Goal: Transaction & Acquisition: Subscribe to service/newsletter

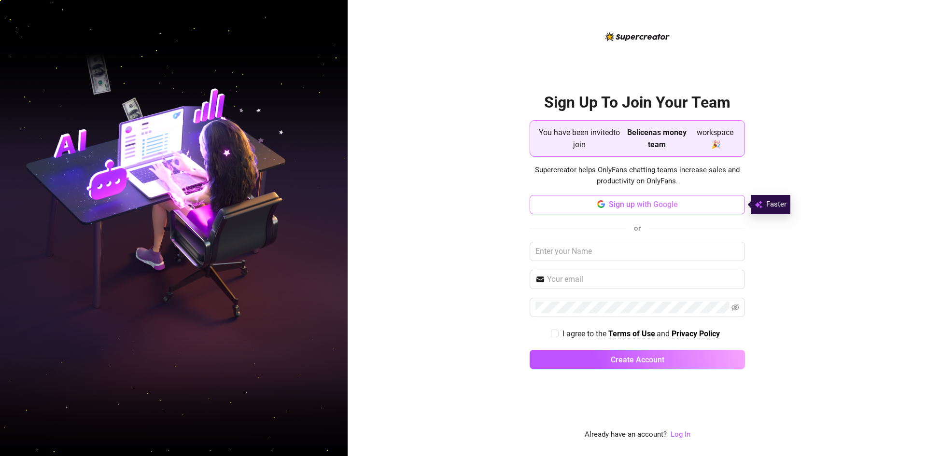
click at [716, 202] on button "Sign up with Google" at bounding box center [637, 204] width 215 height 19
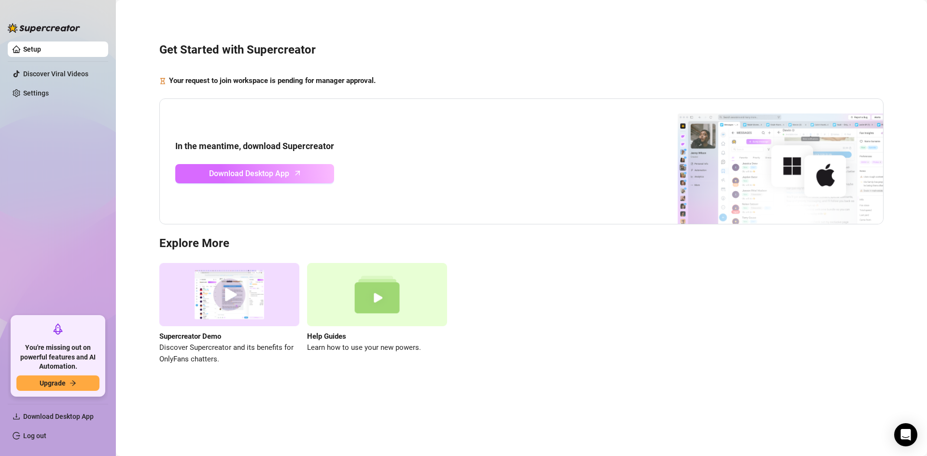
click at [263, 174] on span "Download Desktop App" at bounding box center [249, 174] width 80 height 12
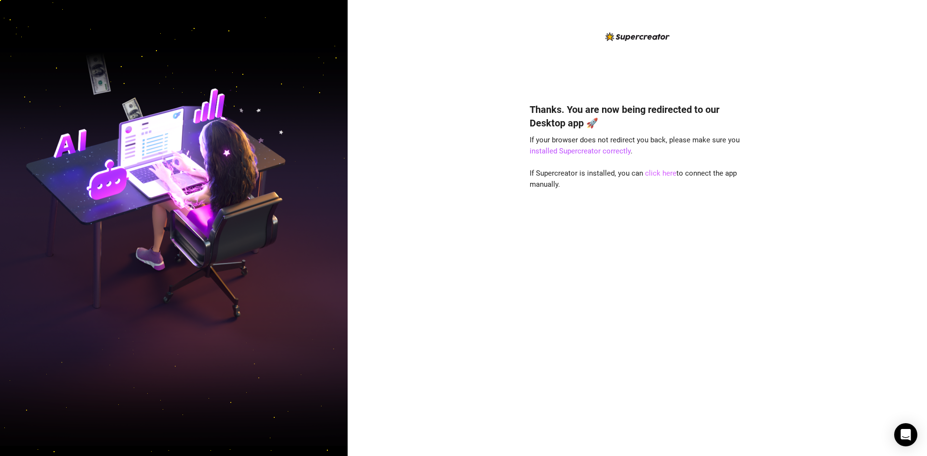
click at [654, 170] on link "click here" at bounding box center [660, 173] width 31 height 9
click at [660, 171] on link "click here" at bounding box center [660, 173] width 31 height 9
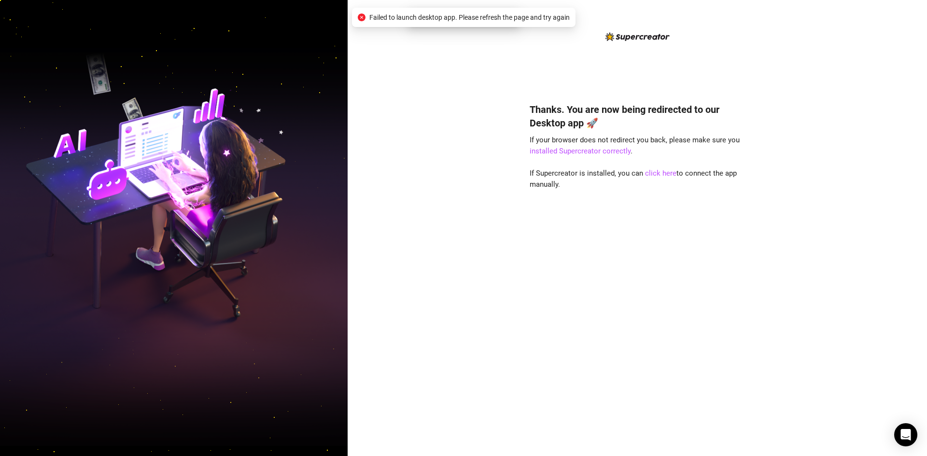
click at [477, 17] on span "Failed to launch desktop app. Please refresh the page and try again" at bounding box center [469, 17] width 200 height 11
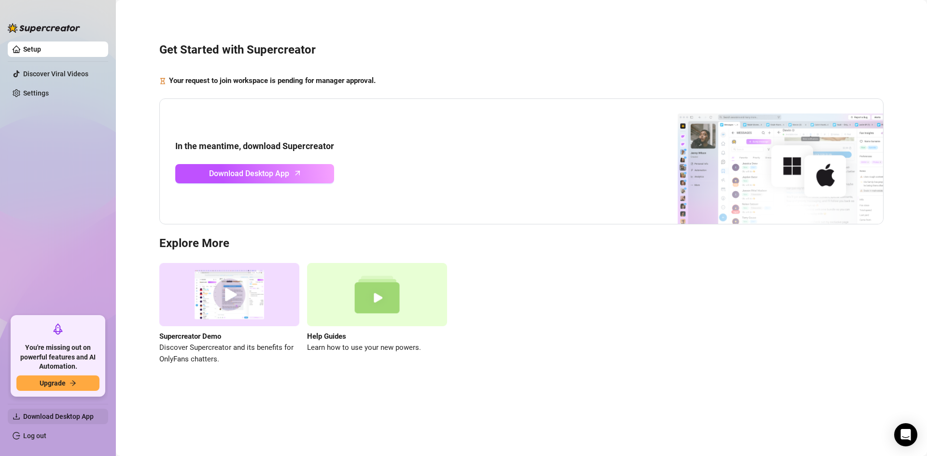
click at [68, 421] on span "Download Desktop App" at bounding box center [61, 416] width 77 height 15
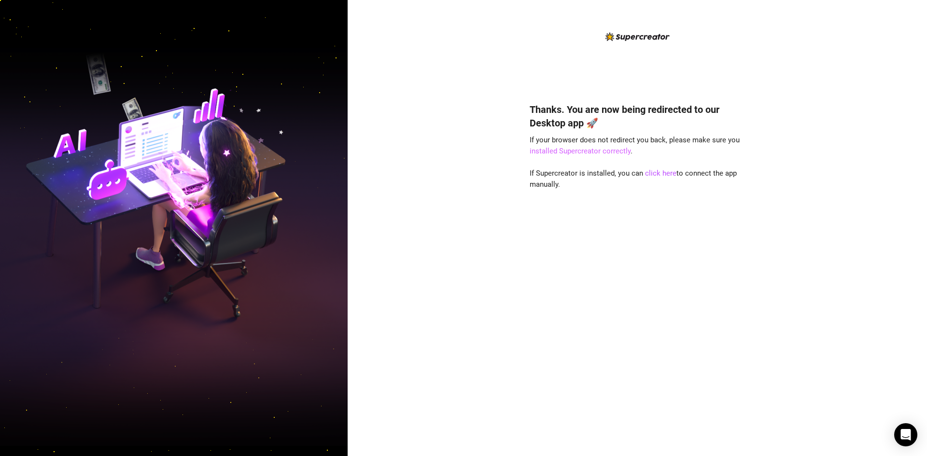
click at [589, 152] on link "installed Supercreator correctly" at bounding box center [580, 151] width 101 height 9
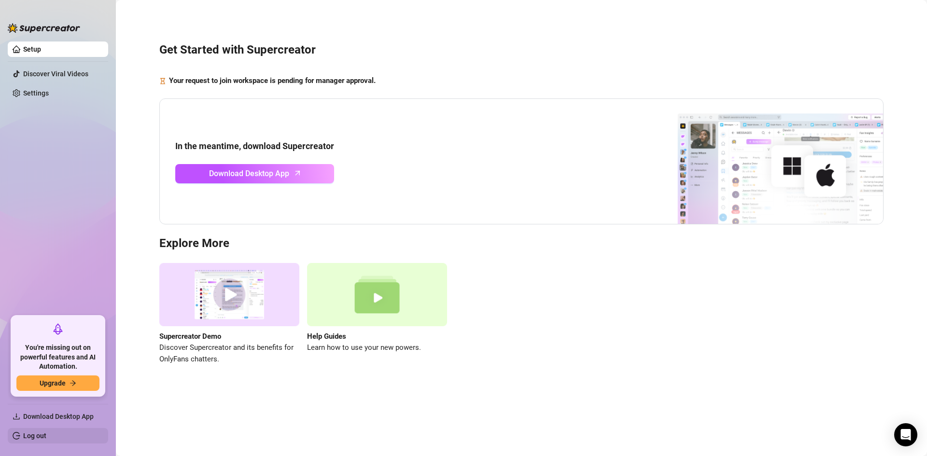
click at [33, 433] on link "Log out" at bounding box center [34, 436] width 23 height 8
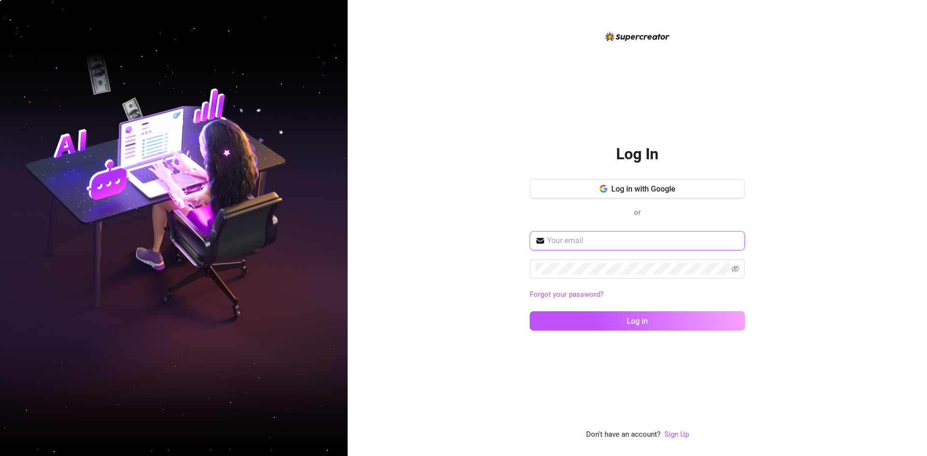
click at [603, 237] on input "text" at bounding box center [643, 241] width 192 height 12
click at [567, 233] on span at bounding box center [637, 240] width 215 height 19
click at [567, 242] on input "text" at bounding box center [643, 241] width 192 height 12
type input "pagulatuangela@gmail.com"
click at [566, 260] on span at bounding box center [637, 268] width 215 height 19
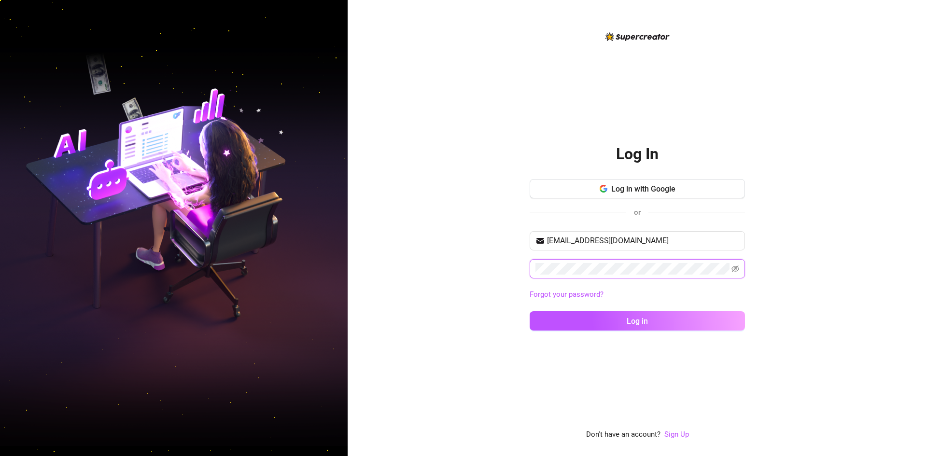
click at [530, 311] on button "Log in" at bounding box center [637, 320] width 215 height 19
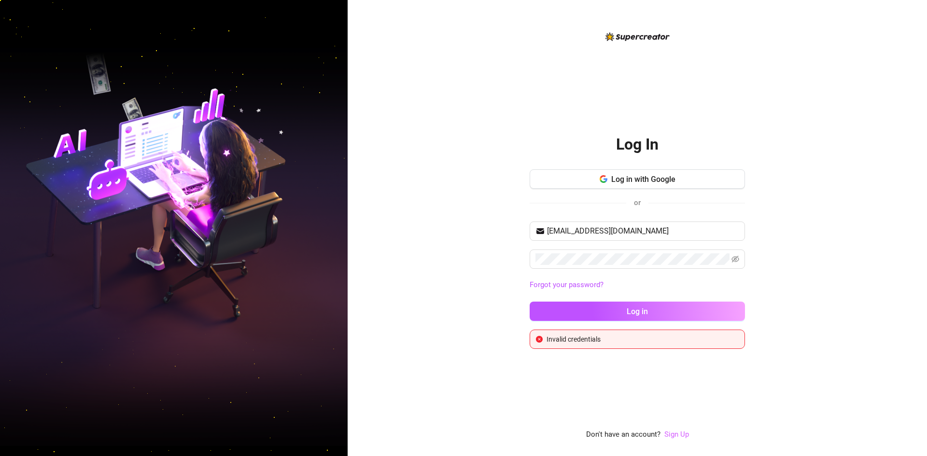
click at [678, 431] on link "Sign Up" at bounding box center [676, 434] width 25 height 9
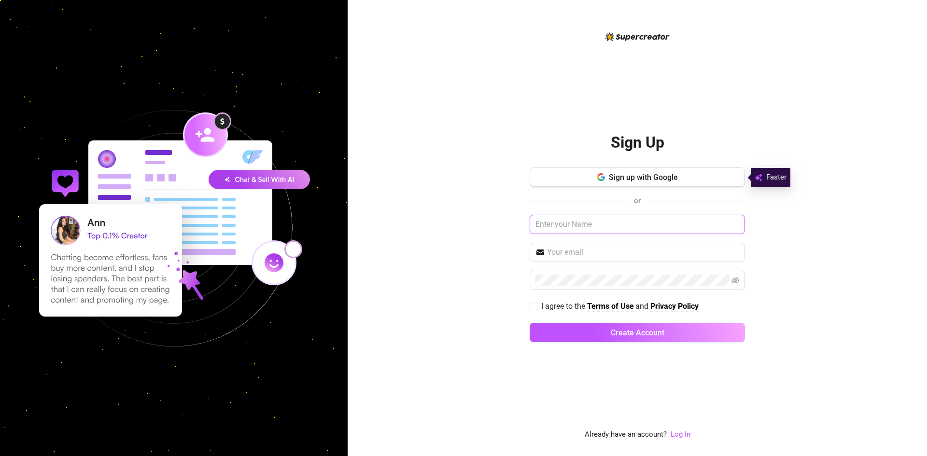
click at [605, 223] on input "text" at bounding box center [637, 224] width 215 height 19
click at [580, 257] on input "text" at bounding box center [643, 253] width 192 height 12
click at [604, 223] on input "Elisavet" at bounding box center [637, 224] width 215 height 19
type input "Elisavet Renata"
click at [576, 254] on input "text" at bounding box center [643, 253] width 192 height 12
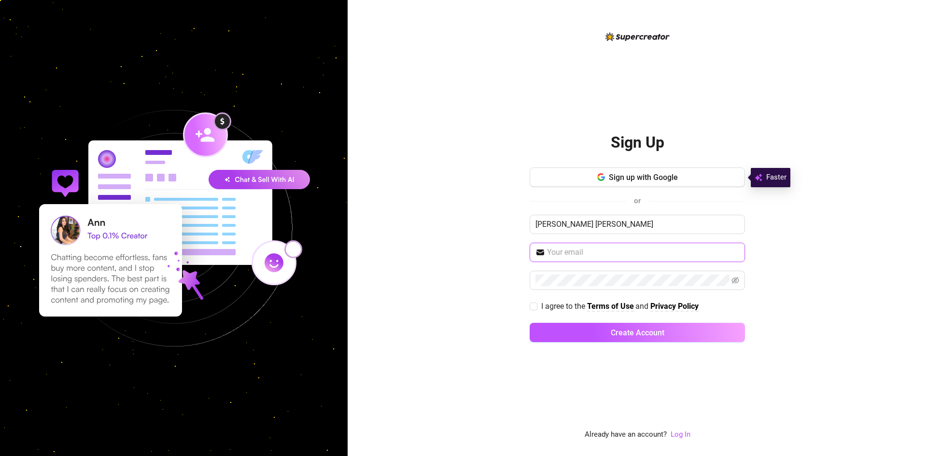
type input "pagulatuangela@gmail.com"
click at [530, 323] on button "Create Account" at bounding box center [637, 332] width 215 height 19
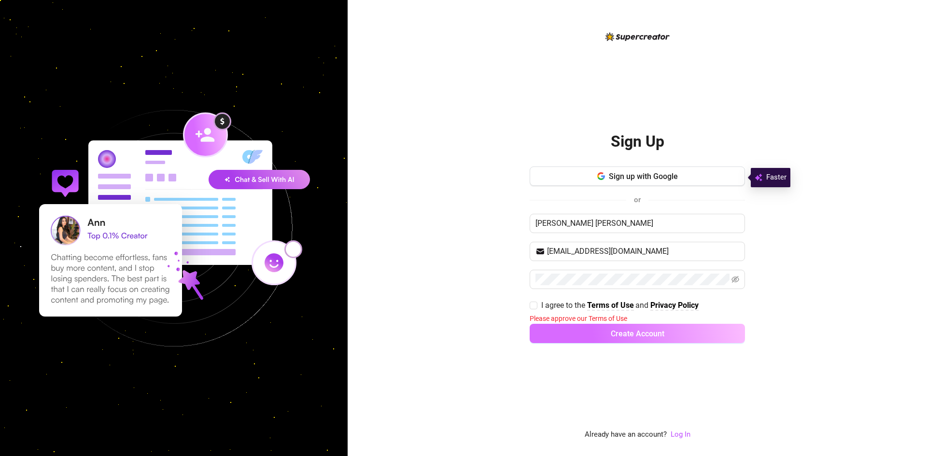
click at [663, 336] on span "Create Account" at bounding box center [638, 333] width 54 height 9
click at [535, 308] on input "I agree to the Terms of Use and Privacy Policy" at bounding box center [533, 305] width 7 height 7
checkbox input "true"
click at [574, 332] on button "Create Account" at bounding box center [637, 332] width 215 height 19
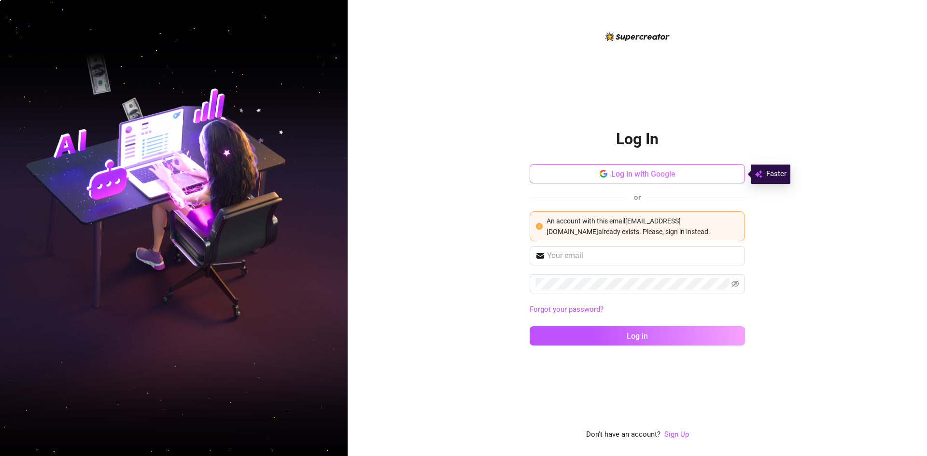
click at [653, 173] on span "Log in with Google" at bounding box center [643, 173] width 64 height 9
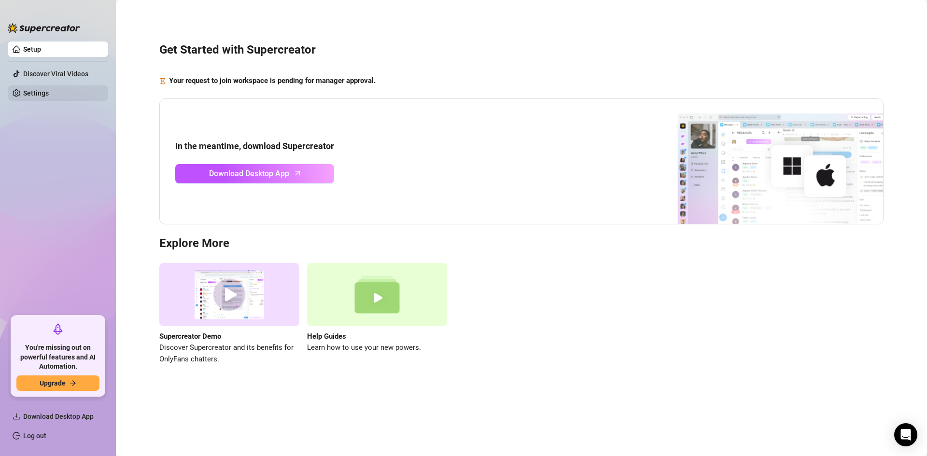
click at [49, 89] on link "Settings" at bounding box center [36, 93] width 26 height 8
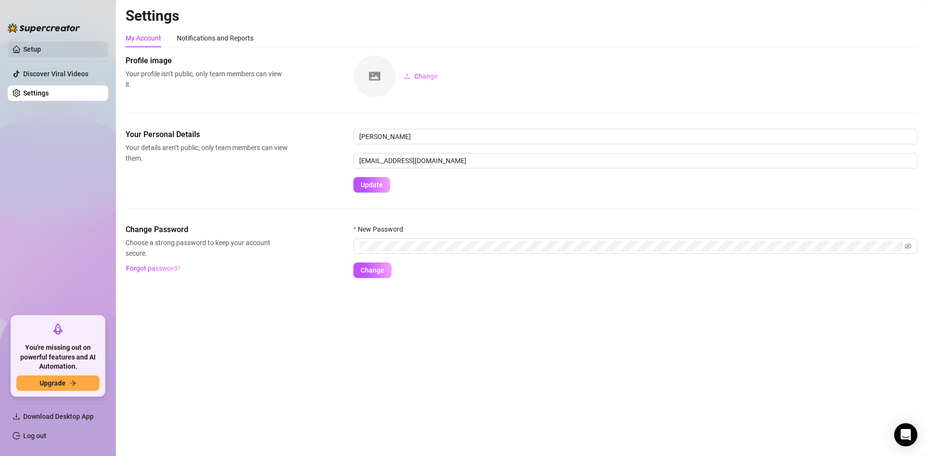
click at [41, 52] on link "Setup" at bounding box center [32, 49] width 18 height 8
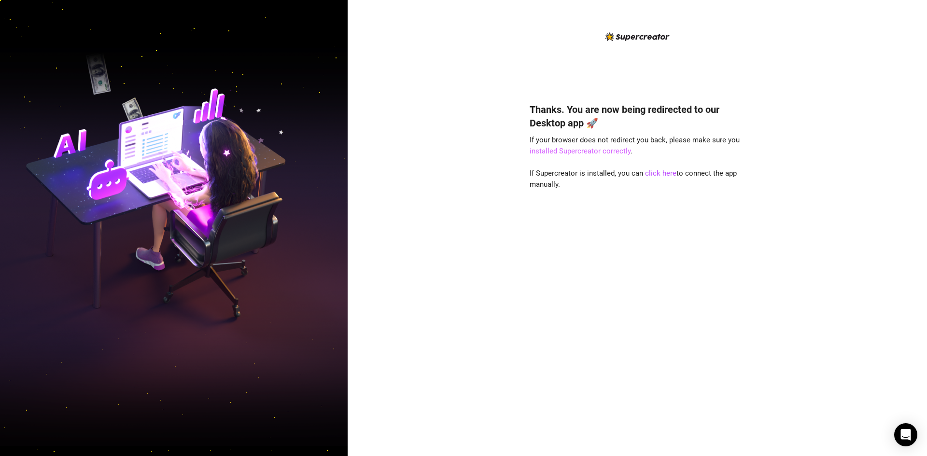
click at [586, 150] on link "installed Supercreator correctly" at bounding box center [580, 151] width 101 height 9
click at [661, 171] on link "click here" at bounding box center [660, 173] width 31 height 9
